Goal: Information Seeking & Learning: Learn about a topic

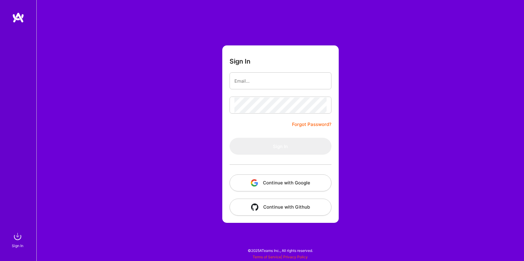
click at [276, 179] on button "Continue with Google" at bounding box center [281, 183] width 102 height 17
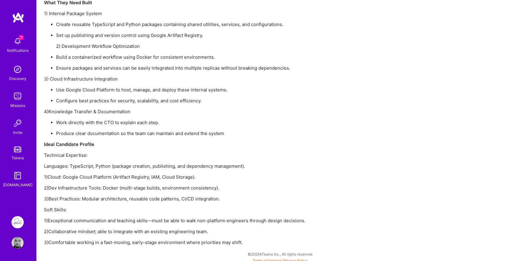
scroll to position [626, 0]
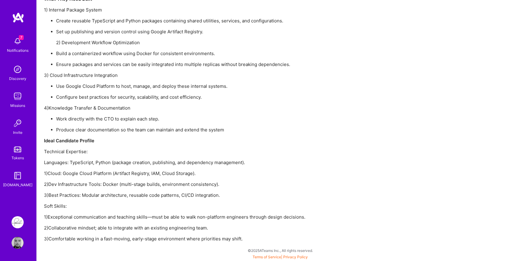
click at [17, 93] on img at bounding box center [18, 96] width 12 height 12
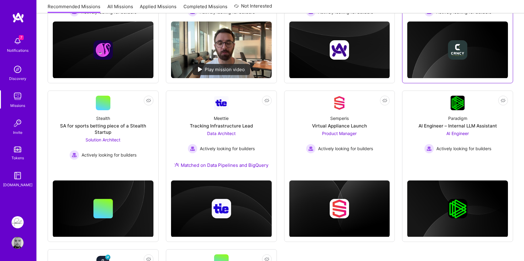
scroll to position [158, 0]
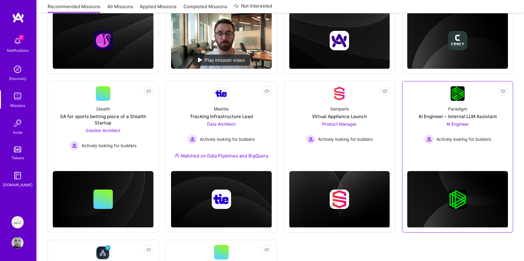
click at [448, 189] on img at bounding box center [457, 199] width 101 height 57
click at [454, 116] on div "AI Engineer – Internal LLM Assistant" at bounding box center [457, 116] width 79 height 6
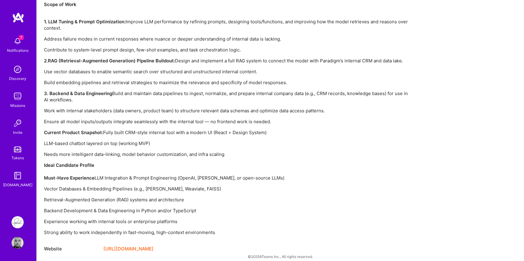
scroll to position [431, 0]
